Goal: Complete application form

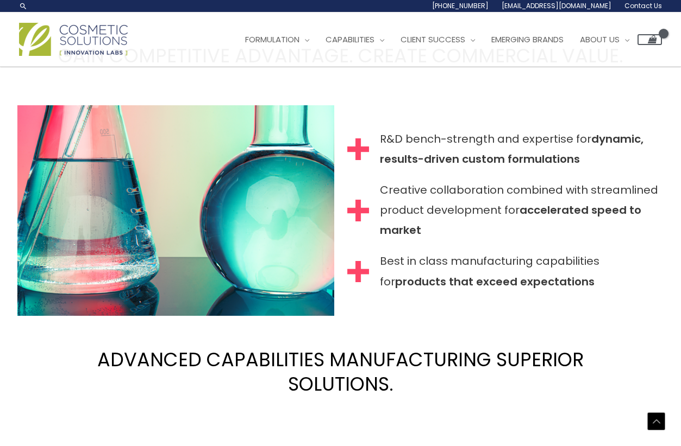
scroll to position [922, 0]
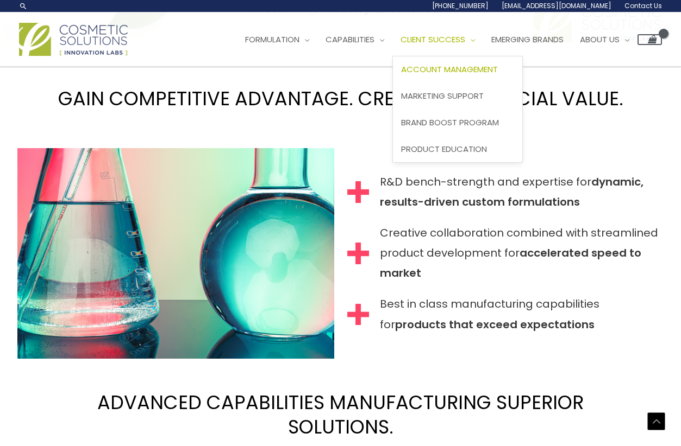
click at [451, 73] on span "Account Management" at bounding box center [449, 69] width 97 height 11
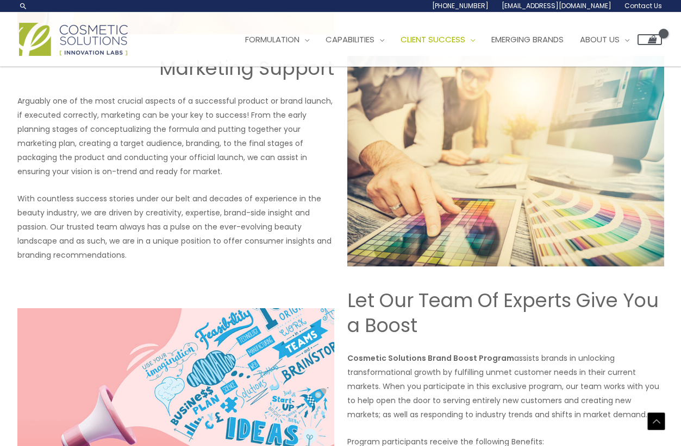
scroll to position [494, 0]
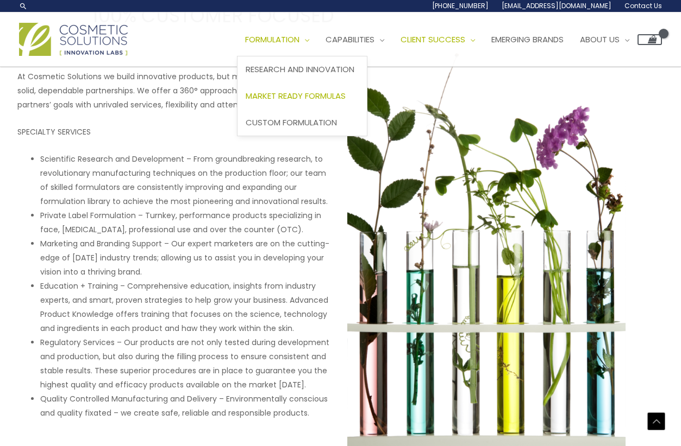
click at [334, 100] on span "Market Ready Formulas" at bounding box center [296, 95] width 100 height 11
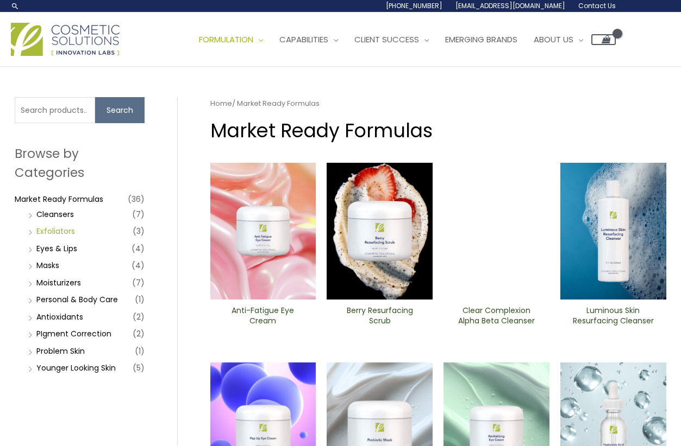
click at [61, 228] on link "Exfoliators" at bounding box center [55, 231] width 39 height 11
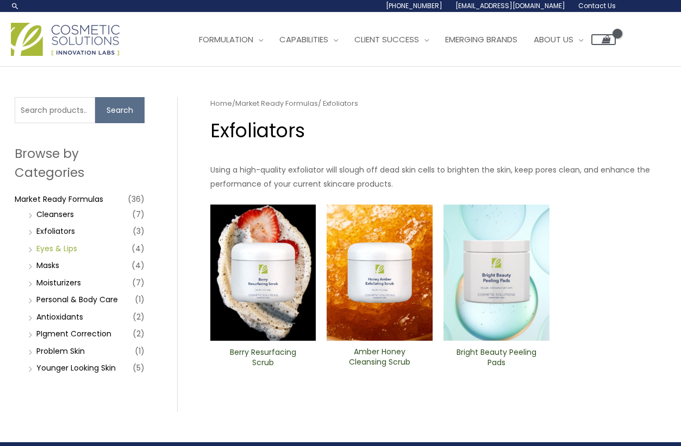
click at [66, 250] on link "Eyes & Lips" at bounding box center [56, 248] width 41 height 11
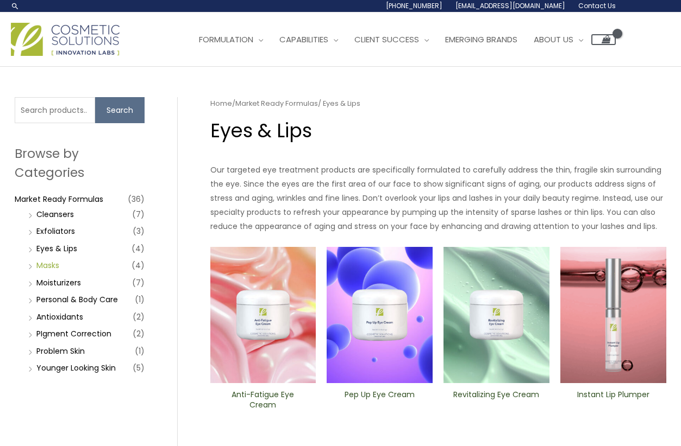
click at [55, 270] on link "Masks" at bounding box center [47, 265] width 23 height 11
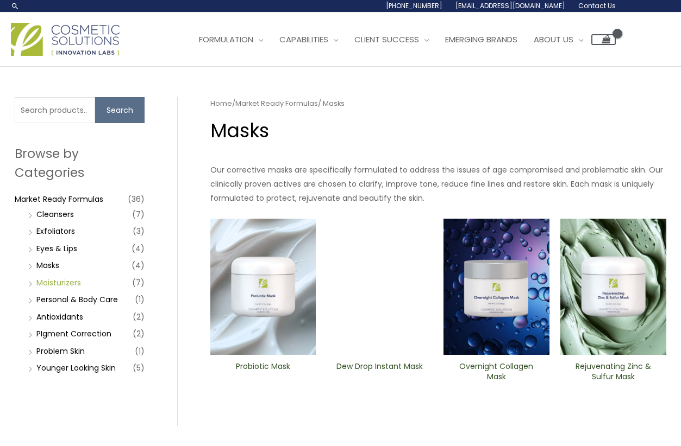
click at [56, 286] on link "Moisturizers" at bounding box center [58, 283] width 45 height 11
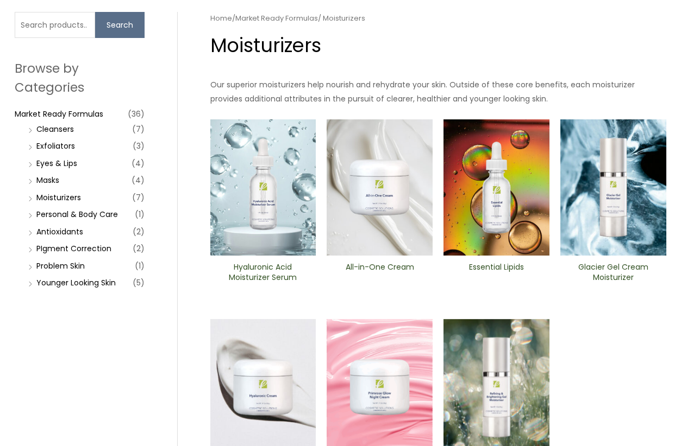
scroll to position [87, 0]
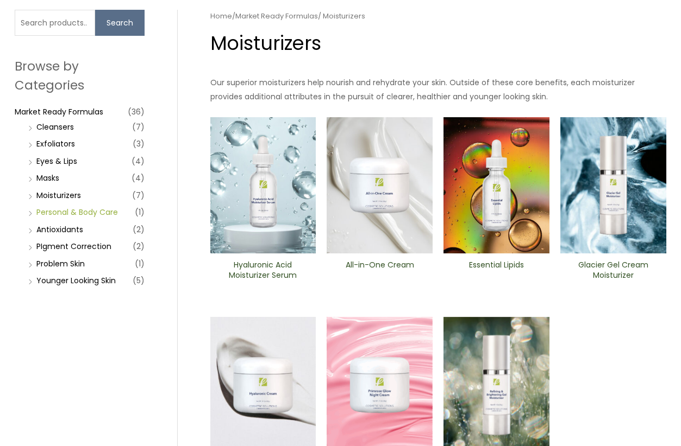
click at [63, 209] on link "Personal & Body Care" at bounding box center [76, 212] width 81 height 11
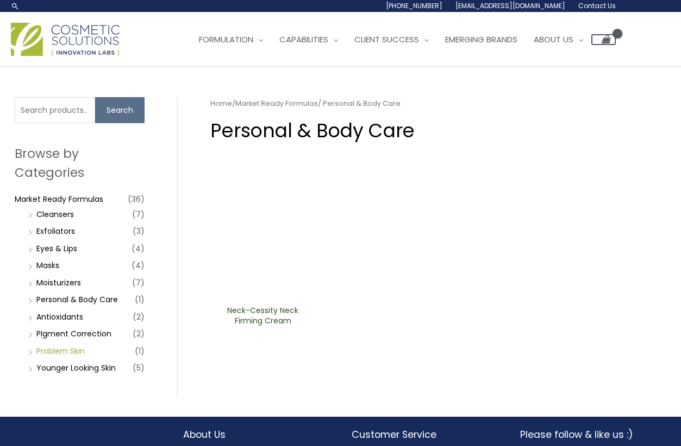
click at [56, 353] on link "Problem Skin" at bounding box center [60, 351] width 48 height 11
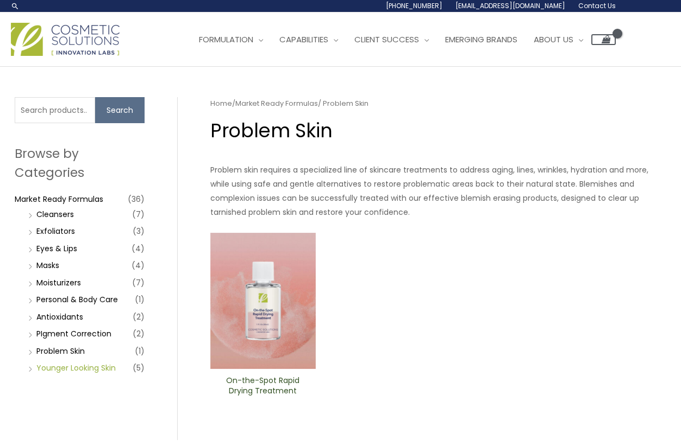
click at [67, 370] on link "Younger Looking Skin" at bounding box center [75, 368] width 79 height 11
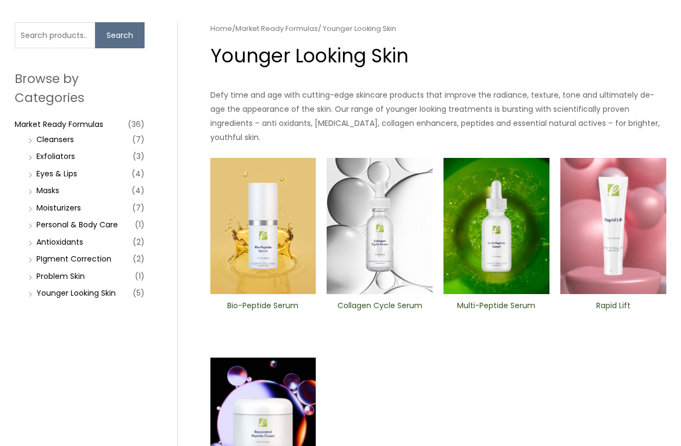
scroll to position [85, 0]
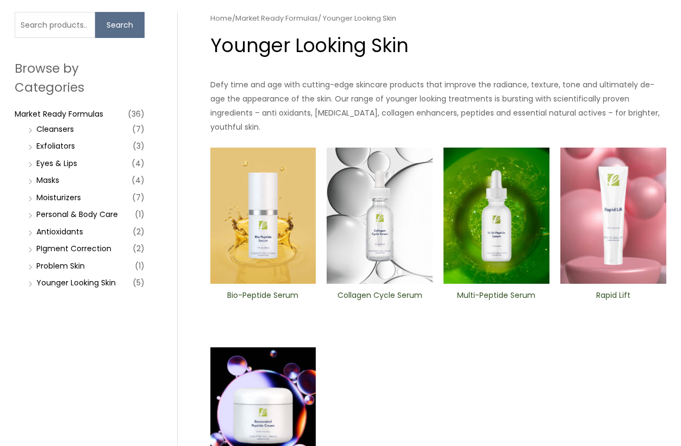
click at [648, 189] on img at bounding box center [613, 216] width 106 height 137
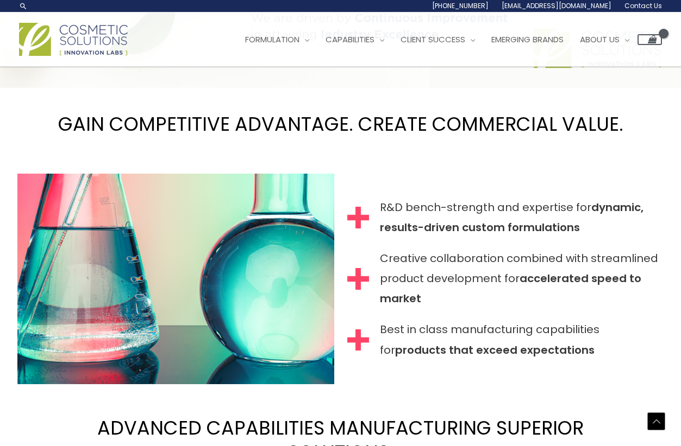
scroll to position [167, 0]
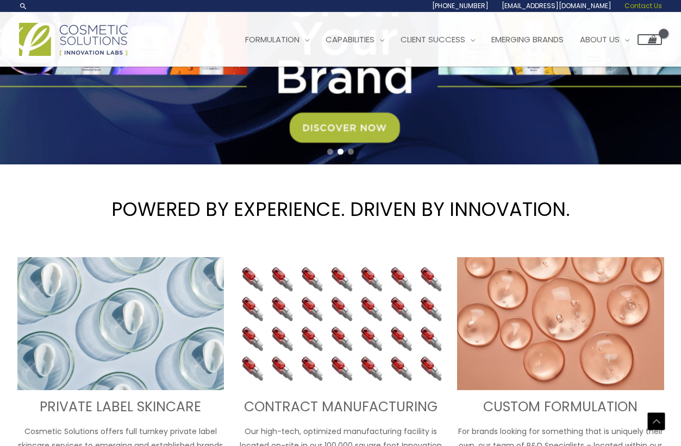
click at [655, 7] on span "Contact Us" at bounding box center [642, 5] width 37 height 9
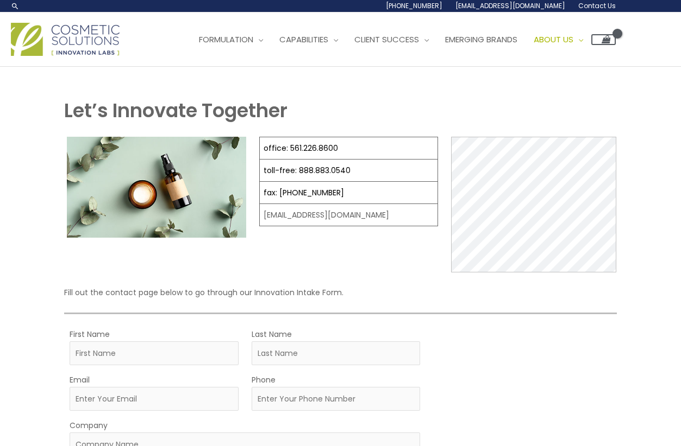
select select
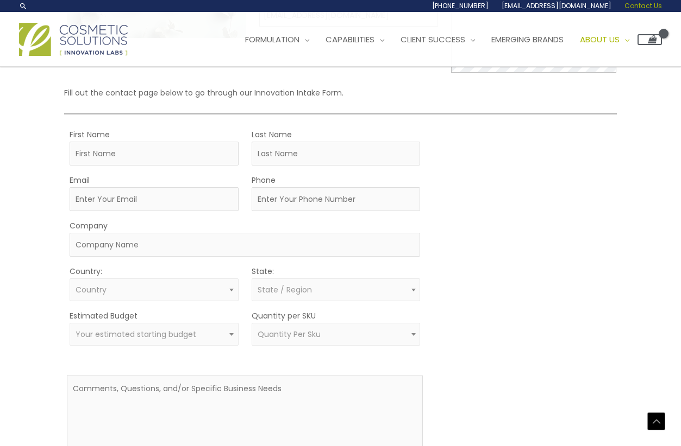
scroll to position [196, 0]
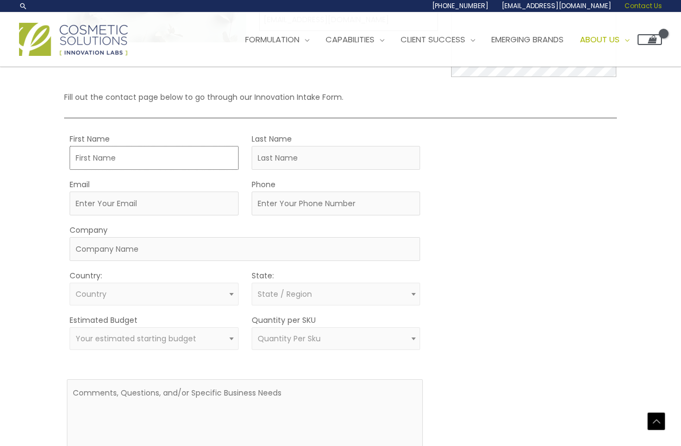
click at [186, 149] on input "First Name" at bounding box center [154, 158] width 169 height 24
type input "cristina j"
type input "acosta"
type input "info@roequiteskin.com"
type input "3055489287"
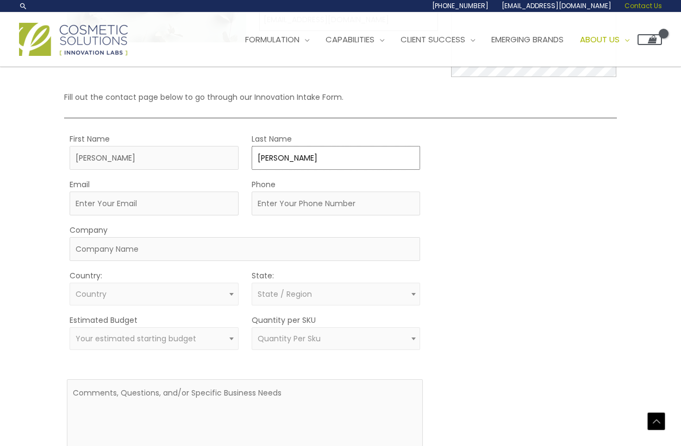
type input "roequite skin"
select select "United States"
select select "Florida"
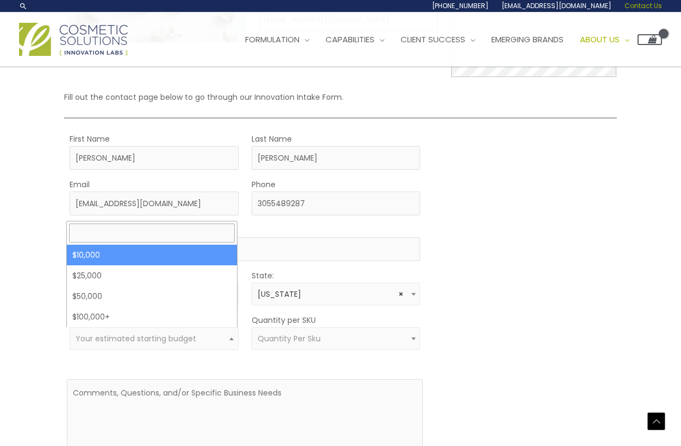
click at [159, 338] on span "Your estimated starting budget" at bounding box center [136, 339] width 121 height 11
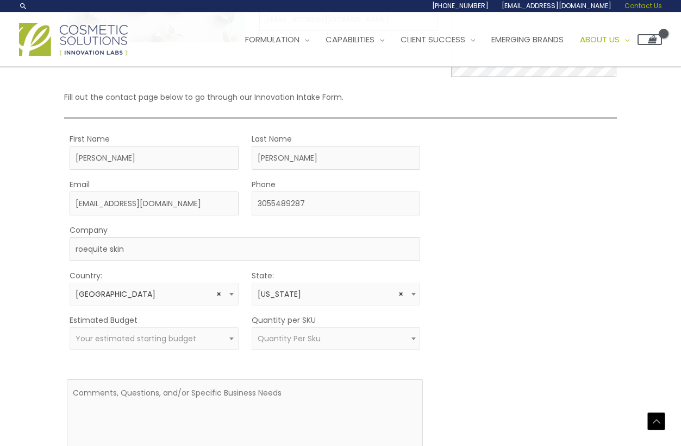
click at [159, 338] on span "Your estimated starting budget" at bounding box center [136, 339] width 121 height 11
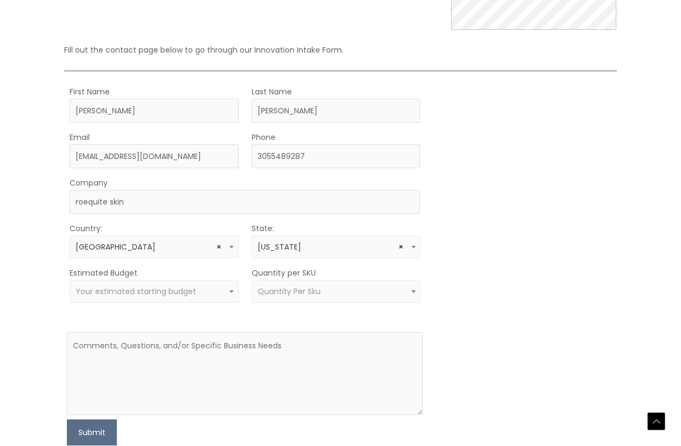
scroll to position [267, 0]
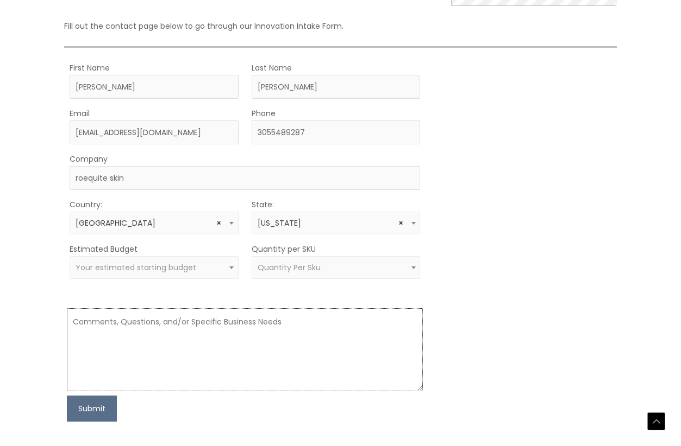
click at [299, 355] on textarea at bounding box center [245, 350] width 356 height 83
